Goal: Transaction & Acquisition: Subscribe to service/newsletter

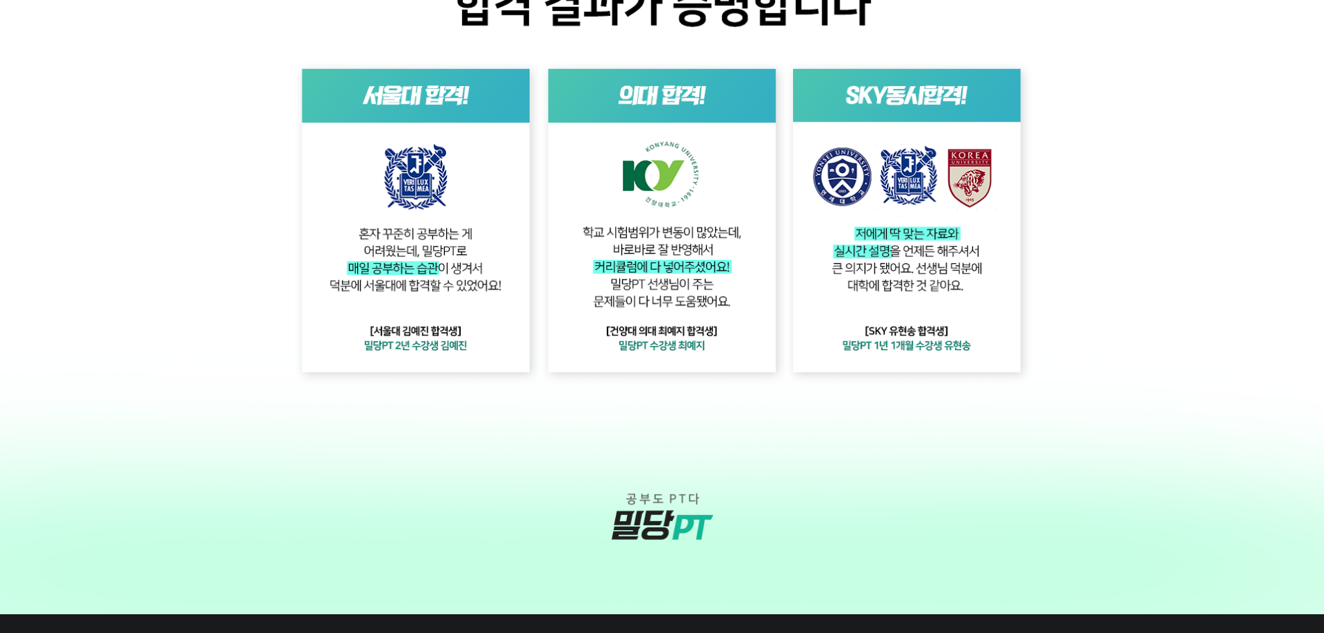
scroll to position [3812, 0]
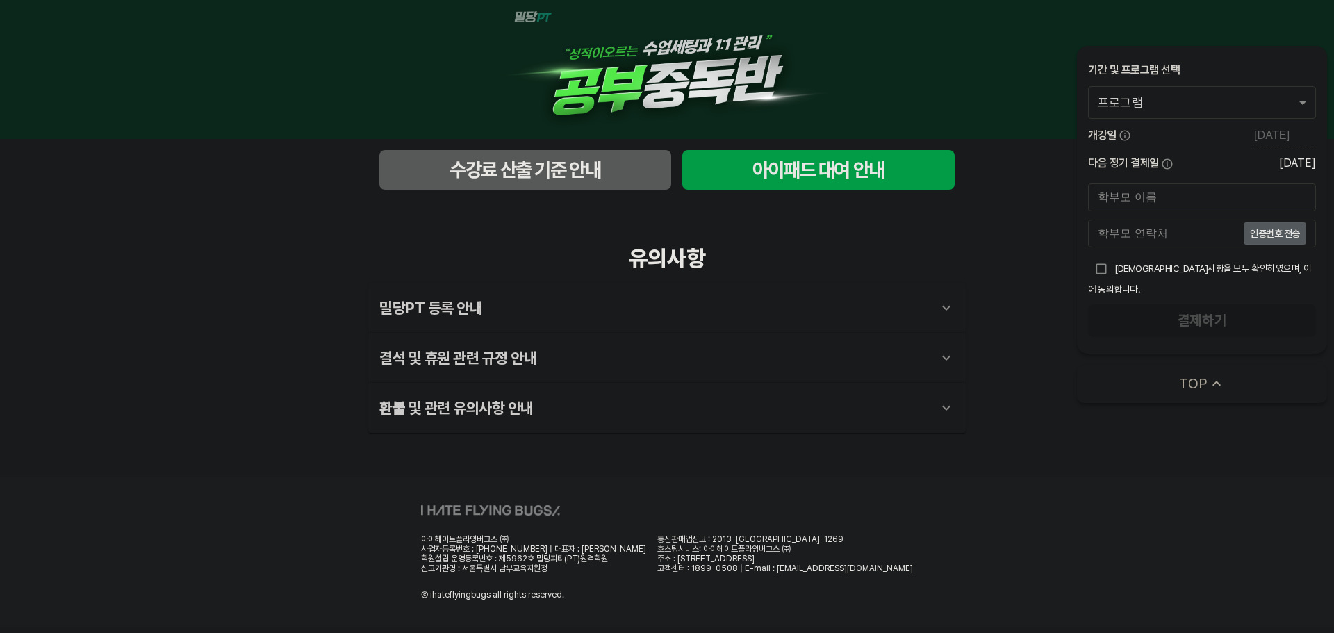
click at [570, 169] on span "수강료 산출 기준 안내" at bounding box center [525, 170] width 270 height 28
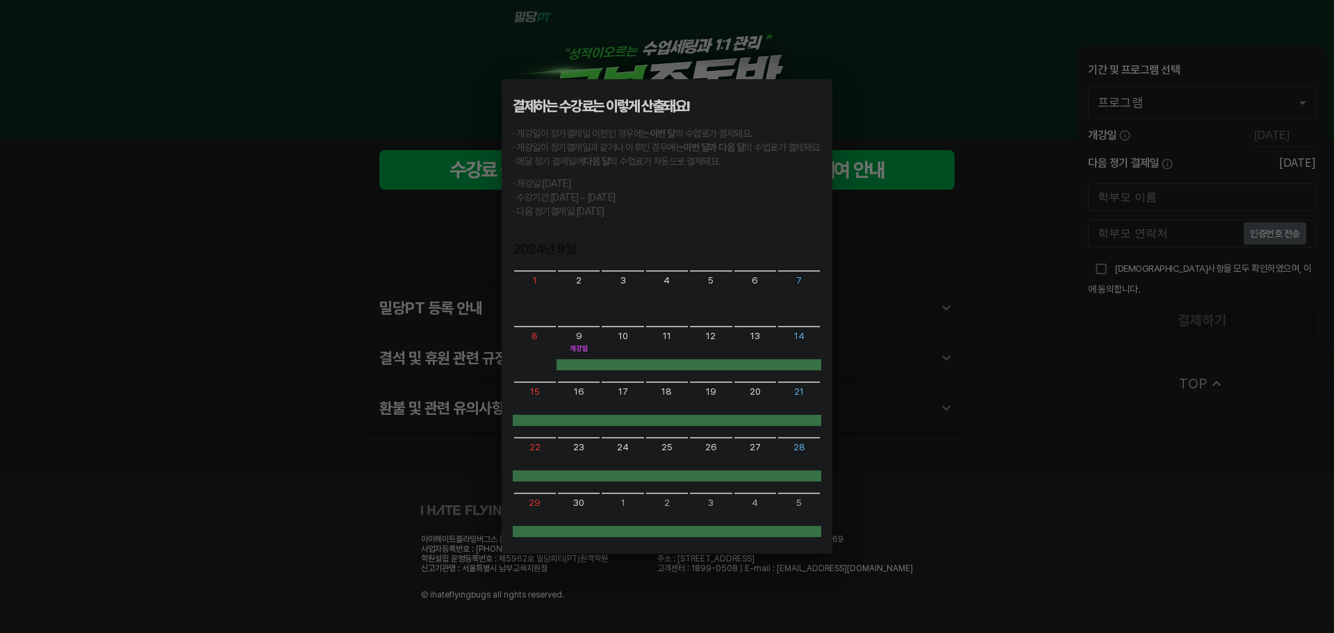
drag, startPoint x: 190, startPoint y: 400, endPoint x: 194, endPoint y: 393, distance: 7.2
click at [194, 393] on div "결제하는 수강료는 이렇게 산출돼요! · 개강일이 정기결제일 이전인 경우에는 이번 달 의 수업료가 결제돼요. · 개강일이 정기결제일과 같거나 이…" at bounding box center [667, 316] width 1334 height 633
